Goal: Task Accomplishment & Management: Complete application form

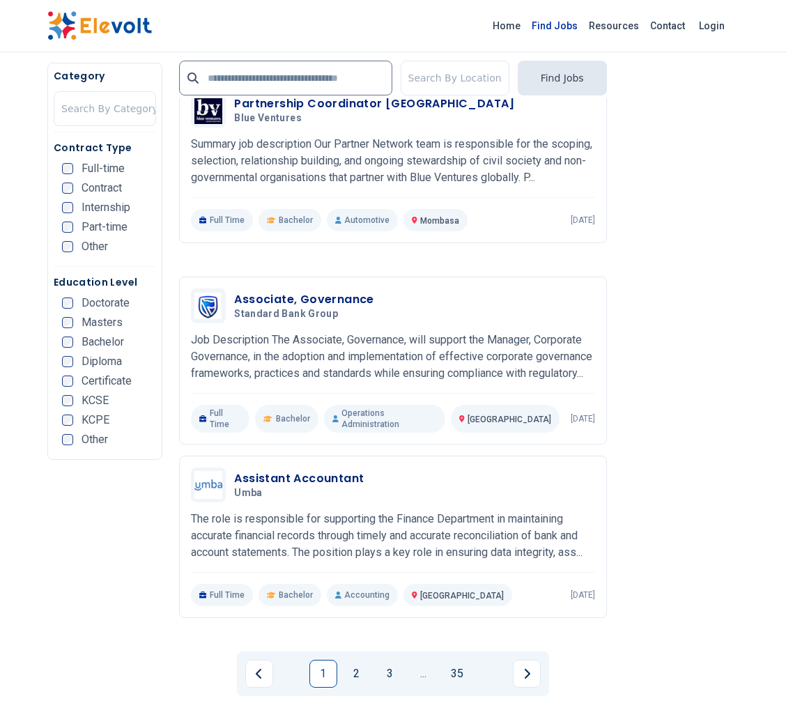
click at [550, 29] on link "Find Jobs" at bounding box center [554, 26] width 57 height 22
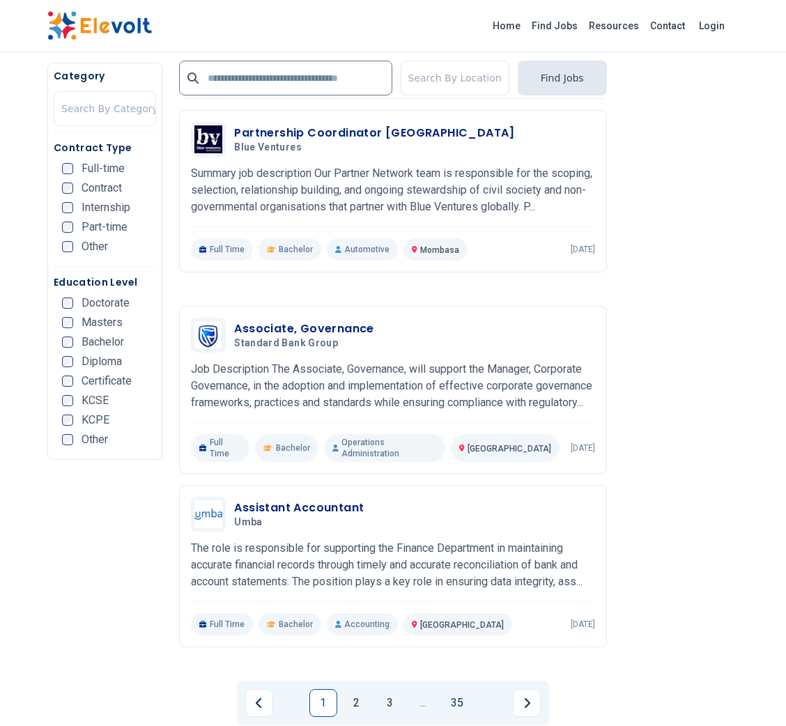
scroll to position [2597, 0]
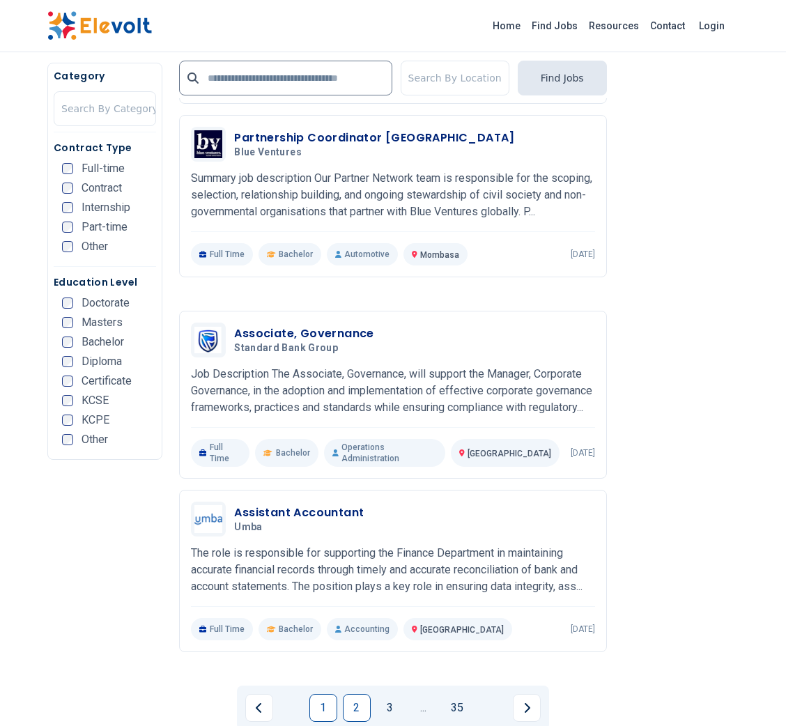
click at [356, 694] on link "2" at bounding box center [357, 708] width 28 height 28
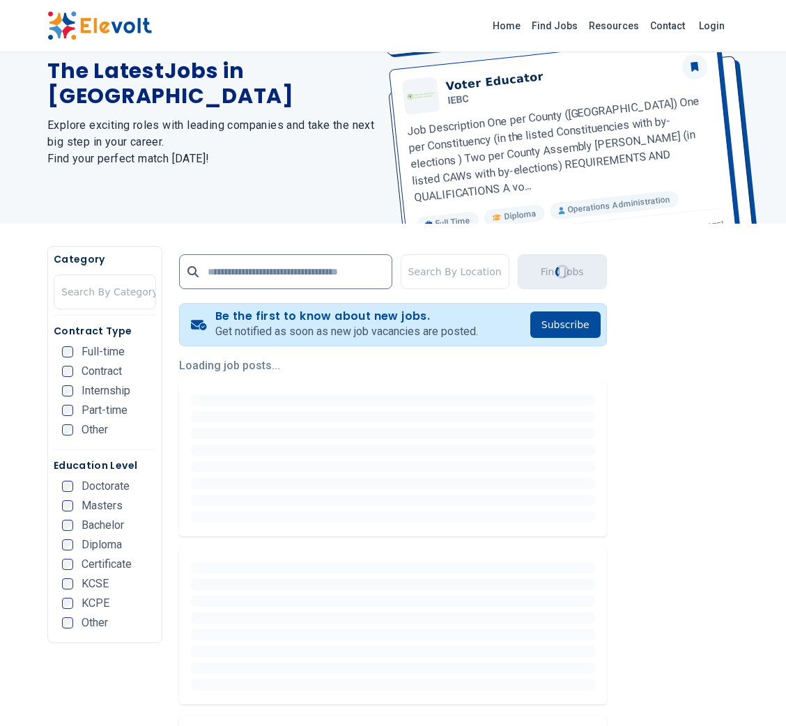
scroll to position [0, 0]
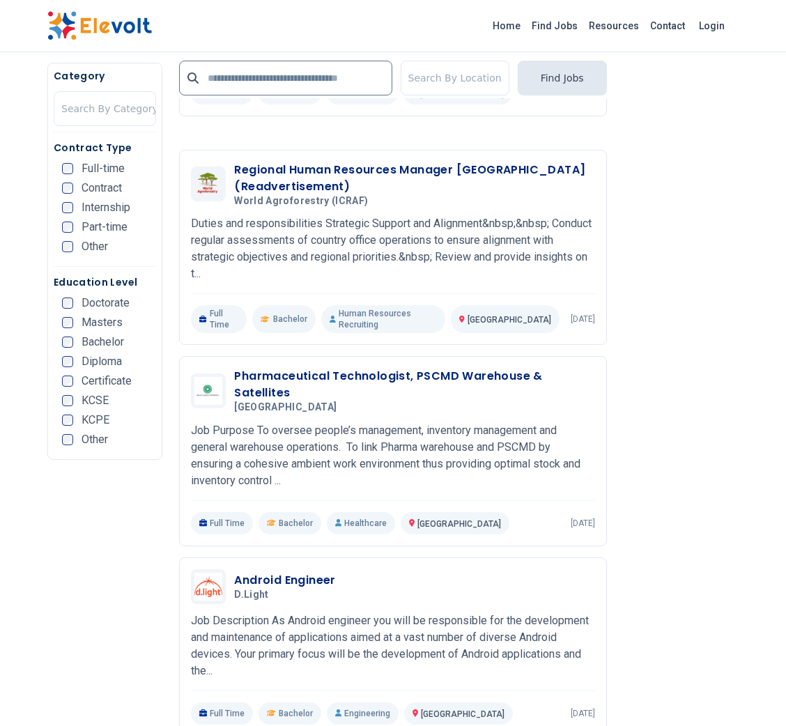
scroll to position [1248, 0]
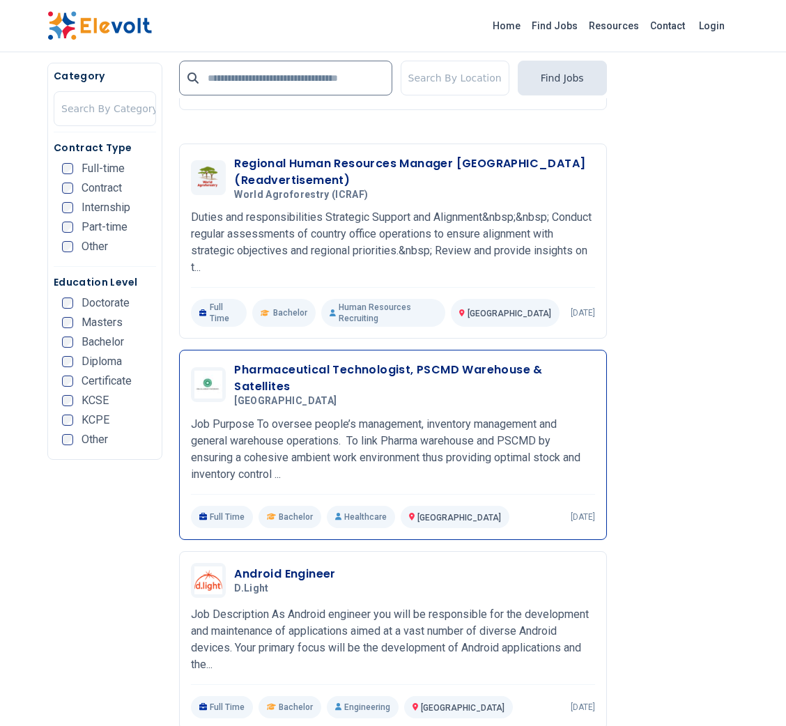
click at [437, 362] on h3 "Pharmaceutical Technologist, PSCMD Warehouse & Satellites" at bounding box center [414, 378] width 360 height 33
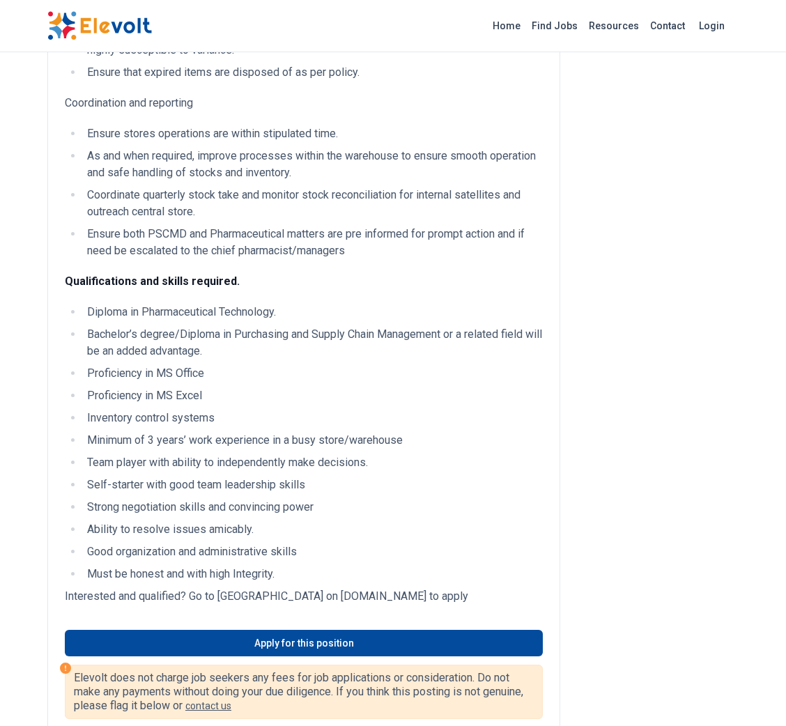
scroll to position [1058, 0]
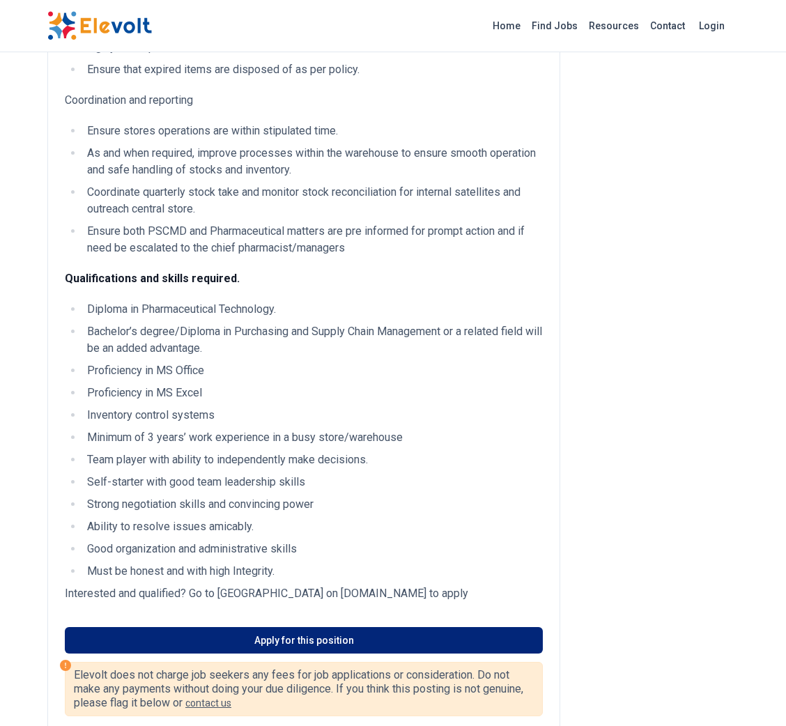
click at [318, 653] on link "Apply for this position" at bounding box center [304, 640] width 478 height 26
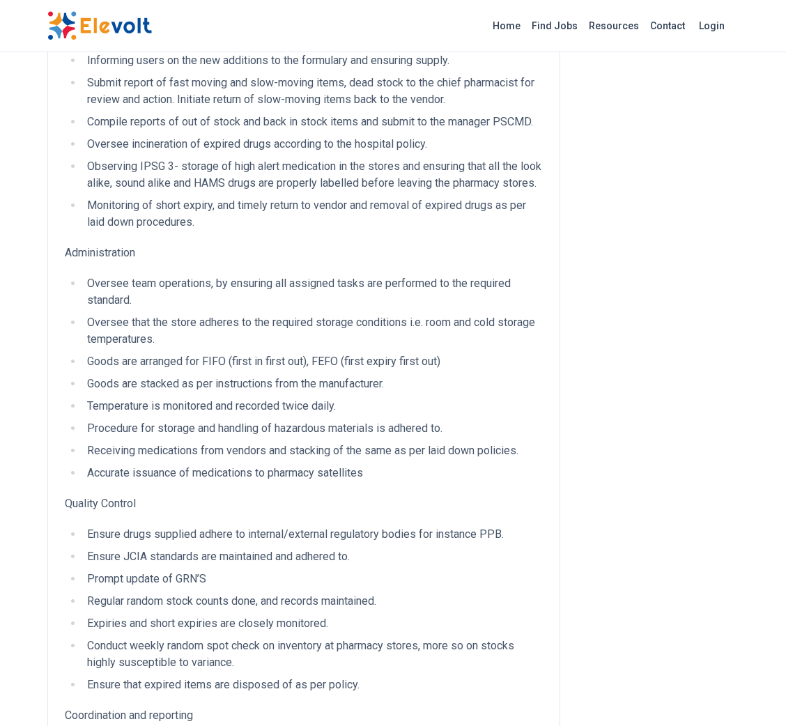
scroll to position [393, 0]
